Goal: Information Seeking & Learning: Learn about a topic

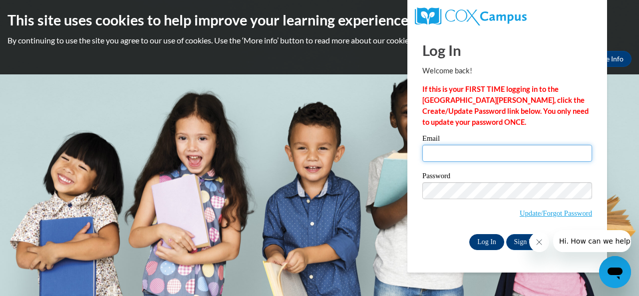
type input "hood.esperanza.l@muscogee.k12.ga.us"
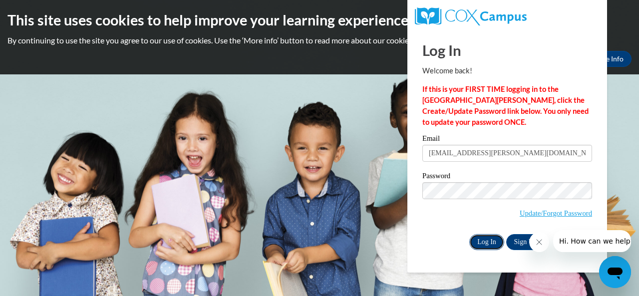
click at [491, 243] on input "Log In" at bounding box center [486, 242] width 35 height 16
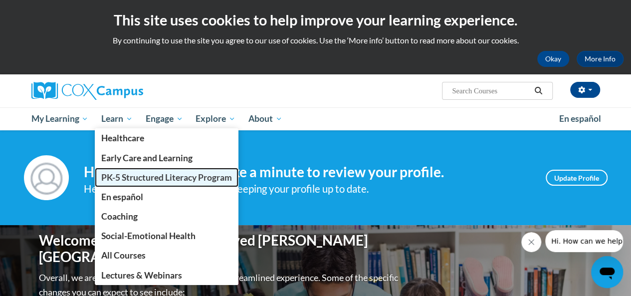
click at [117, 182] on link "PK-5 Structured Literacy Program" at bounding box center [167, 177] width 144 height 19
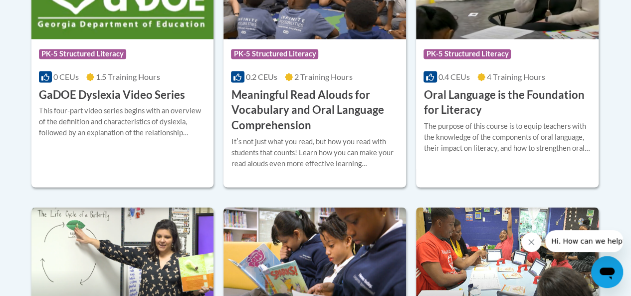
scroll to position [780, 0]
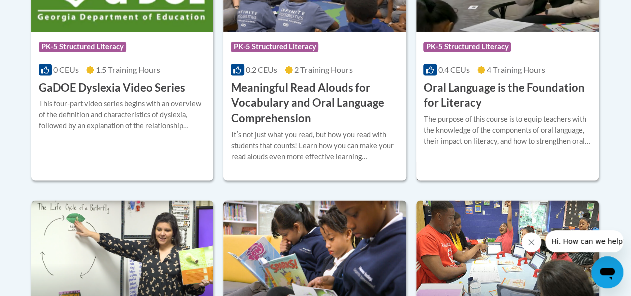
click at [472, 89] on h3 "Oral Language is the Foundation for Literacy" at bounding box center [508, 95] width 168 height 31
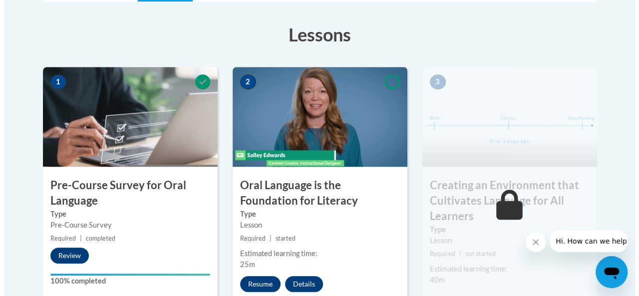
scroll to position [292, 0]
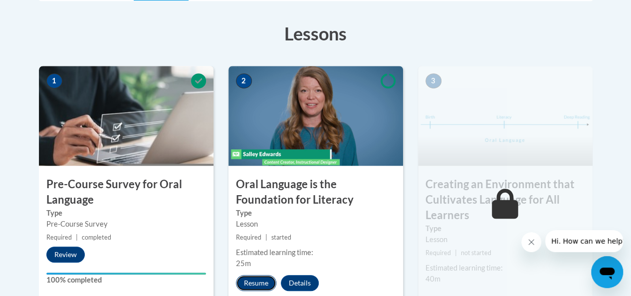
click at [262, 282] on button "Resume" at bounding box center [256, 283] width 40 height 16
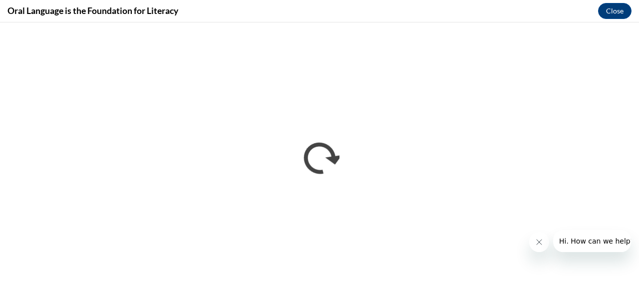
scroll to position [0, 0]
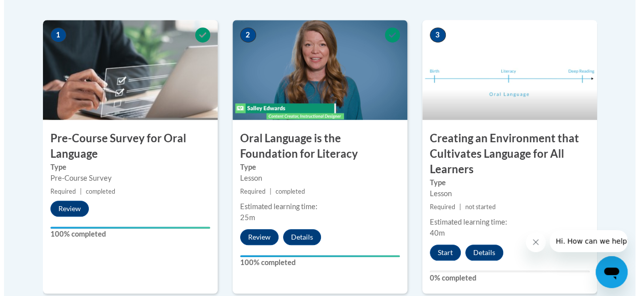
scroll to position [339, 0]
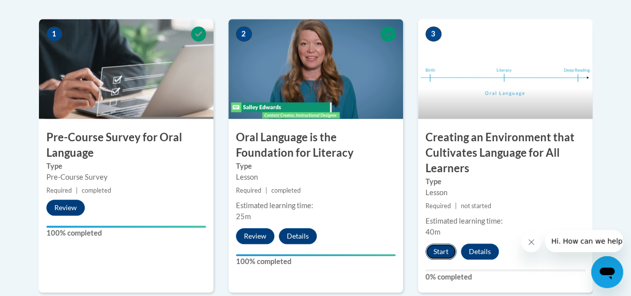
click at [445, 254] on button "Start" at bounding box center [441, 251] width 31 height 16
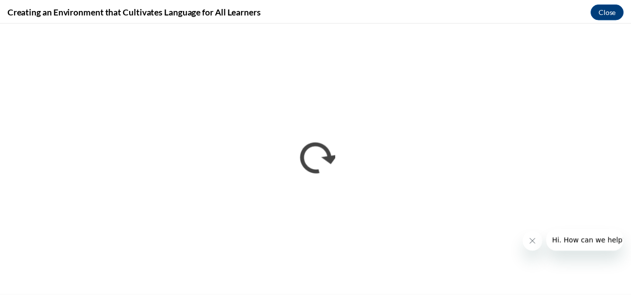
scroll to position [0, 0]
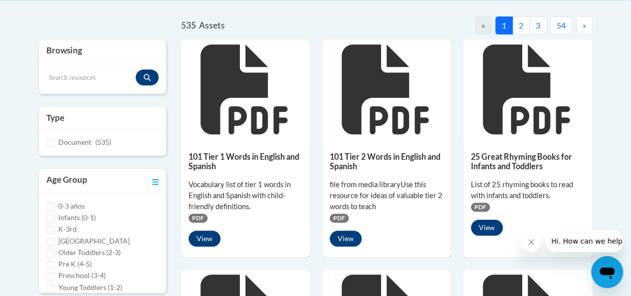
scroll to position [209, 0]
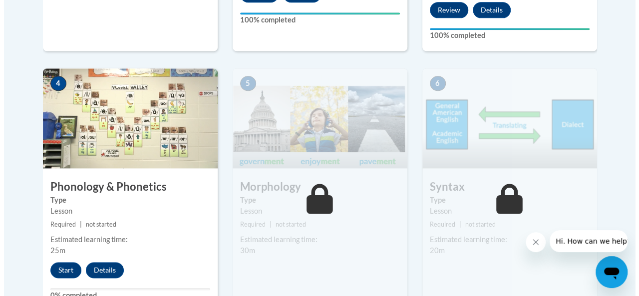
scroll to position [593, 0]
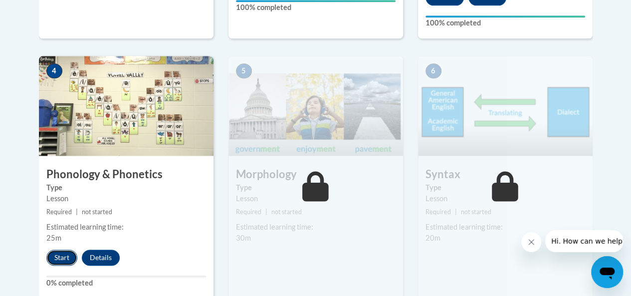
click at [59, 253] on button "Start" at bounding box center [61, 257] width 31 height 16
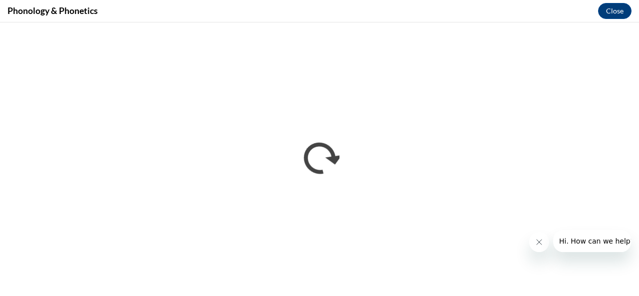
scroll to position [0, 0]
click at [343, 9] on div "Phonology & Phonetics Close" at bounding box center [319, 11] width 639 height 22
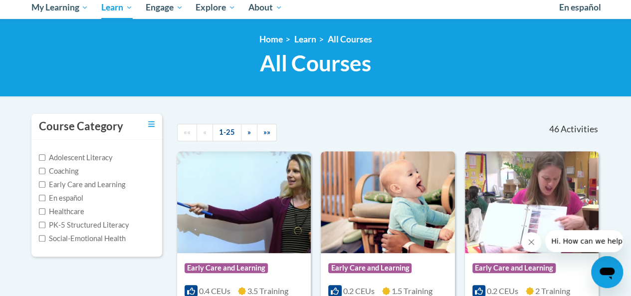
scroll to position [111, 0]
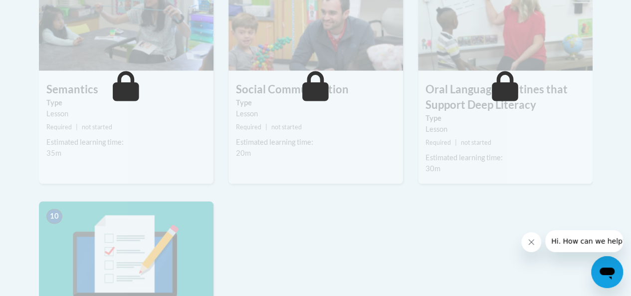
scroll to position [939, 0]
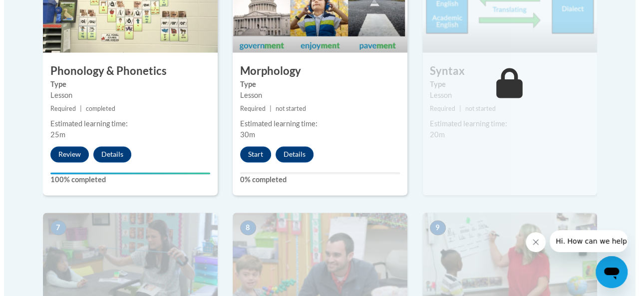
scroll to position [696, 0]
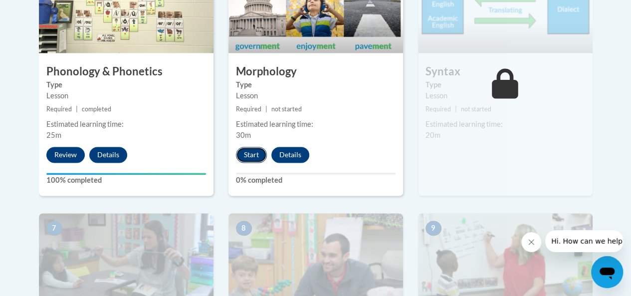
click at [254, 152] on button "Start" at bounding box center [251, 155] width 31 height 16
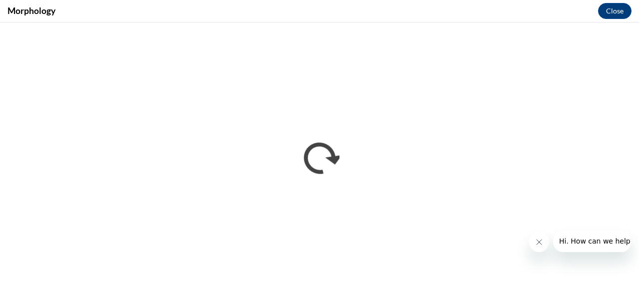
scroll to position [0, 0]
